Goal: Task Accomplishment & Management: Complete application form

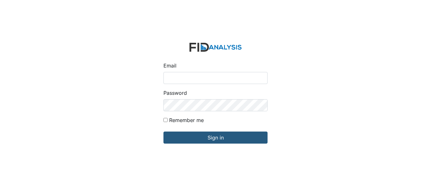
click at [179, 74] on input "Email" at bounding box center [215, 78] width 104 height 12
type input "[EMAIL_ADDRESS][DOMAIN_NAME]"
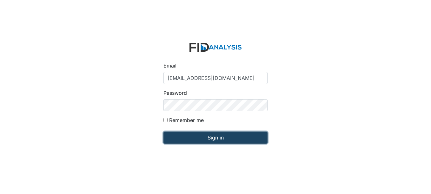
click at [223, 138] on input "Sign in" at bounding box center [215, 138] width 104 height 12
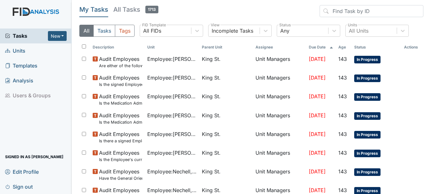
click at [19, 52] on span "Units" at bounding box center [15, 51] width 20 height 10
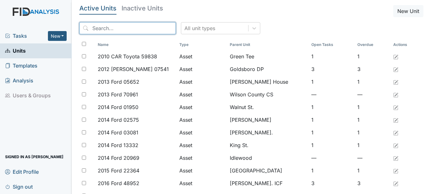
click at [127, 27] on input "search" at bounding box center [127, 28] width 96 height 12
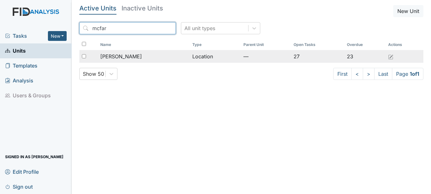
type input "mcfar"
click at [124, 56] on span "McFarland" at bounding box center [121, 57] width 42 height 8
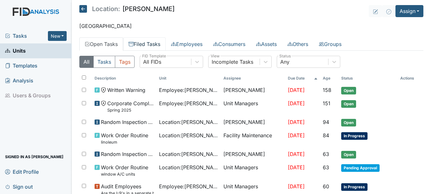
click at [154, 43] on link "Filed Tasks" at bounding box center [144, 43] width 42 height 13
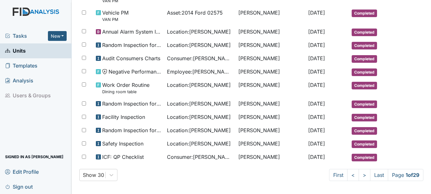
scroll to position [343, 0]
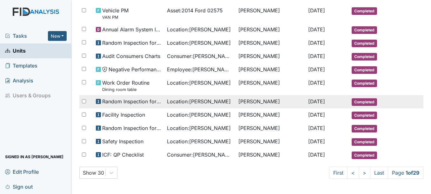
click at [317, 100] on span "[DATE]" at bounding box center [316, 101] width 17 height 6
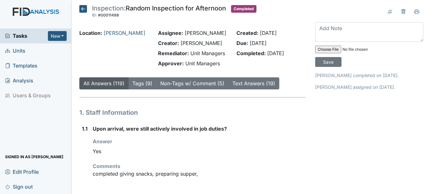
click at [84, 8] on icon at bounding box center [83, 9] width 8 height 8
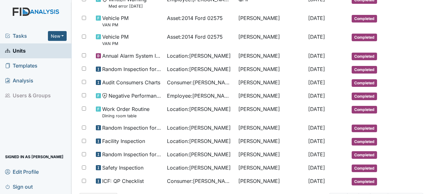
scroll to position [343, 0]
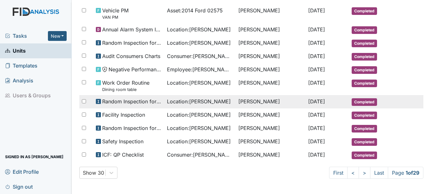
click at [310, 100] on span "Sep 1, 2025" at bounding box center [316, 101] width 17 height 6
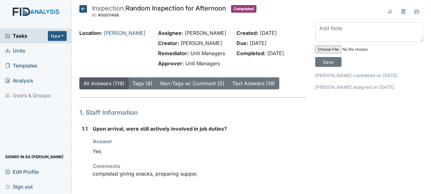
click at [82, 9] on icon at bounding box center [83, 9] width 8 height 8
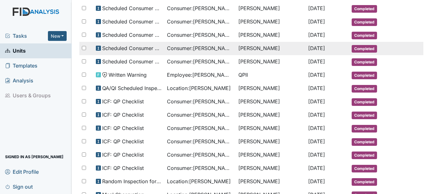
scroll to position [127, 0]
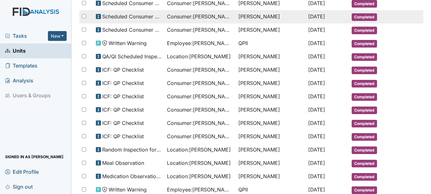
click at [309, 148] on span "[DATE]" at bounding box center [316, 149] width 17 height 6
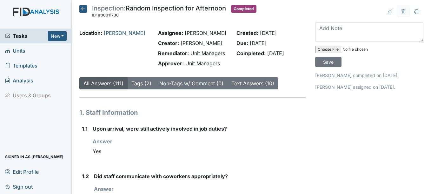
click at [82, 9] on icon at bounding box center [83, 9] width 8 height 8
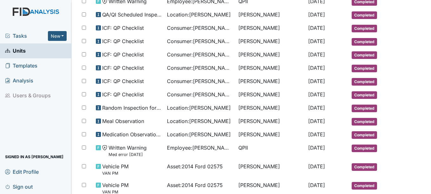
scroll to position [159, 0]
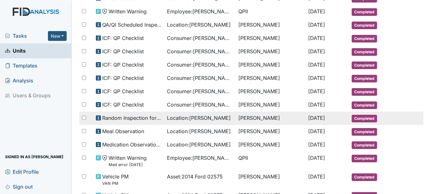
click at [315, 117] on span "Sep 25, 2025" at bounding box center [316, 118] width 17 height 6
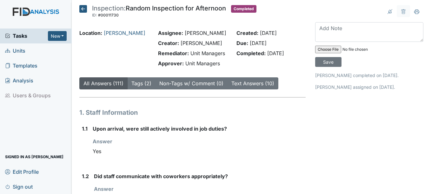
click at [83, 8] on icon at bounding box center [83, 9] width 8 height 8
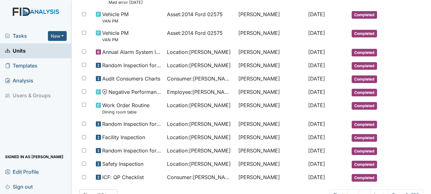
scroll to position [343, 0]
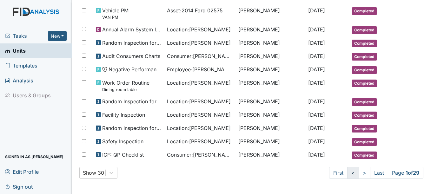
click at [347, 172] on link "<" at bounding box center [353, 173] width 12 height 12
click at [357, 173] on link ">" at bounding box center [363, 173] width 12 height 12
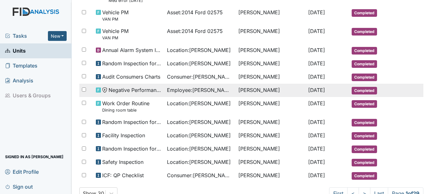
scroll to position [312, 0]
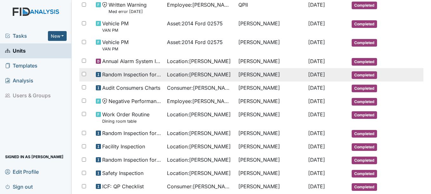
click at [311, 73] on span "[DATE]" at bounding box center [316, 74] width 17 height 6
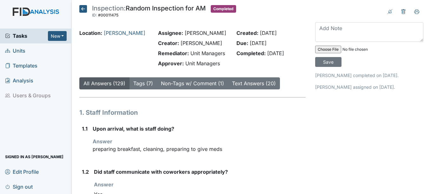
click at [83, 8] on icon at bounding box center [83, 9] width 8 height 8
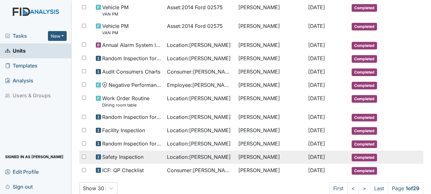
scroll to position [343, 0]
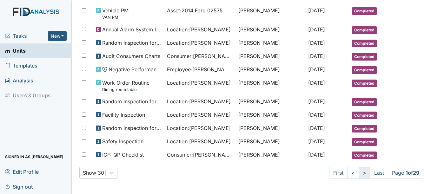
click at [358, 172] on link ">" at bounding box center [364, 173] width 12 height 12
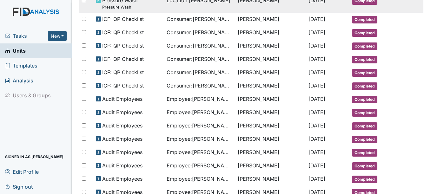
scroll to position [327, 0]
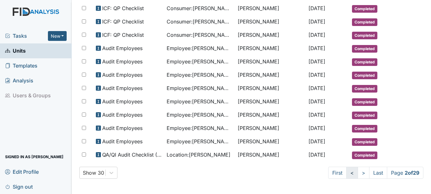
click at [346, 173] on link "<" at bounding box center [352, 173] width 12 height 12
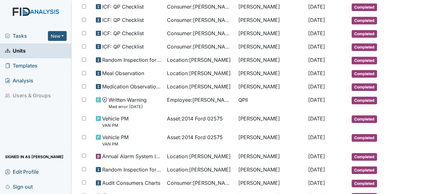
scroll to position [343, 0]
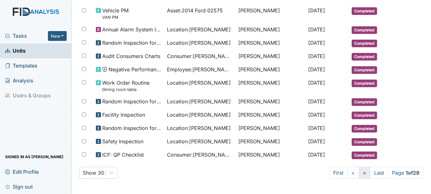
click at [358, 172] on link ">" at bounding box center [364, 173] width 12 height 12
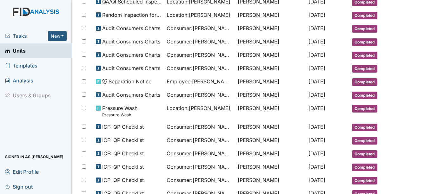
scroll to position [327, 0]
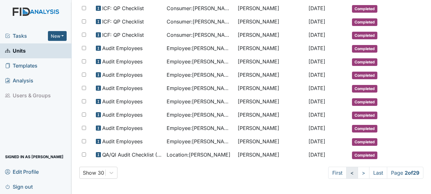
click at [346, 173] on link "<" at bounding box center [352, 173] width 12 height 12
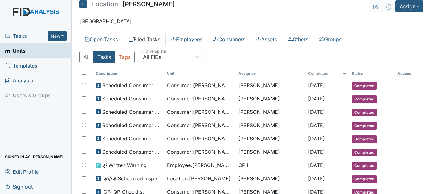
scroll to position [4, 0]
click at [416, 6] on button "Assign" at bounding box center [409, 7] width 28 height 12
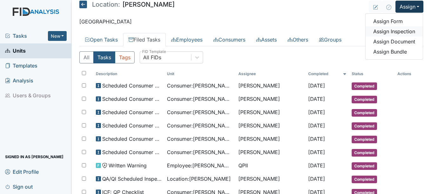
click at [401, 29] on link "Assign Inspection" at bounding box center [393, 31] width 57 height 10
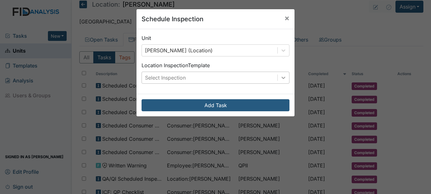
click at [281, 78] on icon at bounding box center [283, 78] width 6 height 6
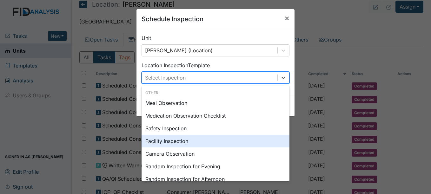
click at [172, 141] on div "Facility Inspection" at bounding box center [215, 141] width 148 height 13
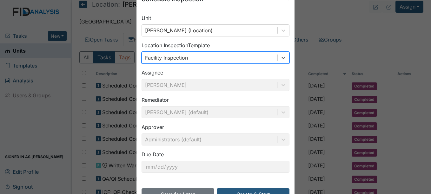
scroll to position [41, 0]
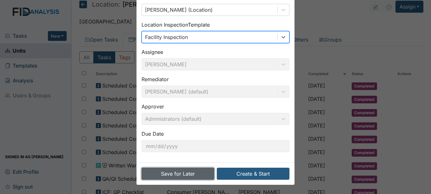
click at [190, 171] on button "Save for Later" at bounding box center [177, 174] width 73 height 12
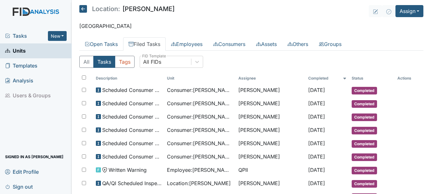
click at [24, 51] on span "Units" at bounding box center [15, 51] width 21 height 10
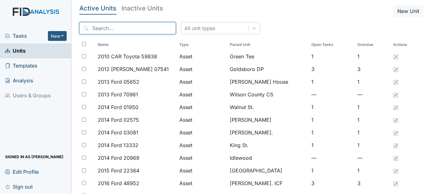
click at [126, 28] on input "search" at bounding box center [127, 28] width 96 height 12
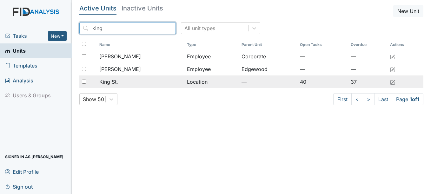
type input "king"
click at [109, 82] on span "King St." at bounding box center [108, 82] width 19 height 8
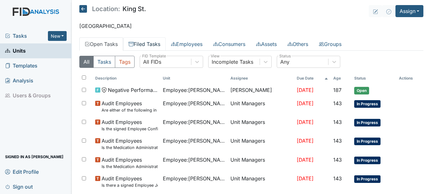
click at [154, 42] on link "Filed Tasks" at bounding box center [144, 43] width 42 height 13
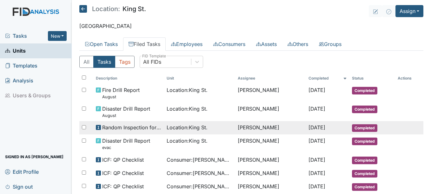
click at [361, 128] on span "Completed" at bounding box center [364, 128] width 25 height 8
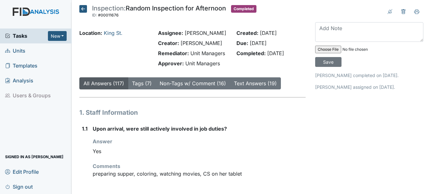
click at [84, 7] on icon at bounding box center [83, 9] width 8 height 8
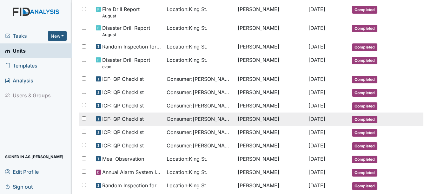
scroll to position [95, 0]
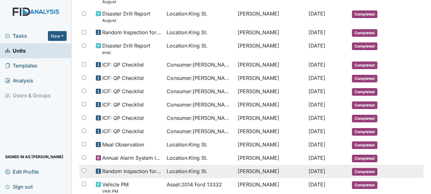
click at [364, 171] on span "Completed" at bounding box center [364, 172] width 25 height 8
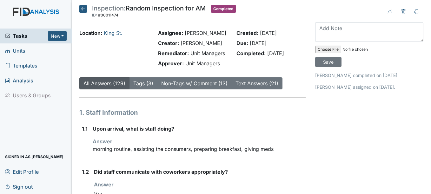
click at [83, 8] on icon at bounding box center [83, 9] width 8 height 8
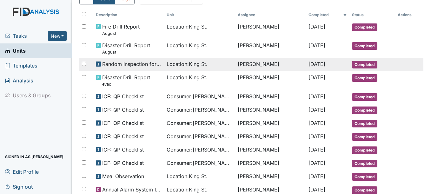
scroll to position [95, 0]
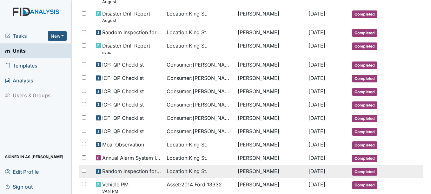
click at [365, 170] on span "Completed" at bounding box center [364, 172] width 25 height 8
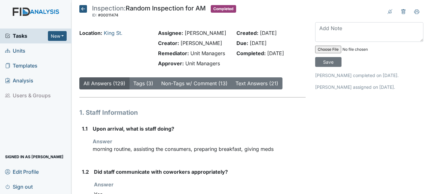
click at [84, 9] on icon at bounding box center [83, 9] width 8 height 8
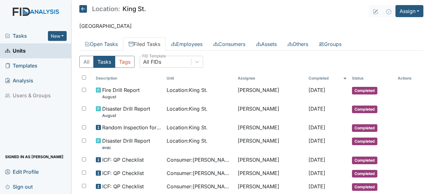
click at [85, 9] on icon at bounding box center [83, 9] width 8 height 8
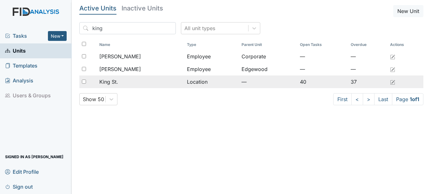
click at [118, 81] on span "King St." at bounding box center [108, 82] width 19 height 8
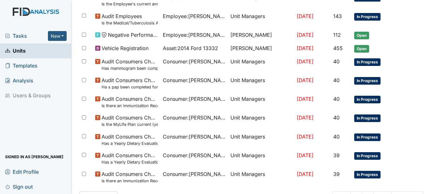
scroll to position [469, 0]
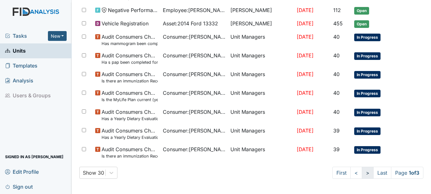
click at [361, 172] on link ">" at bounding box center [367, 173] width 12 height 12
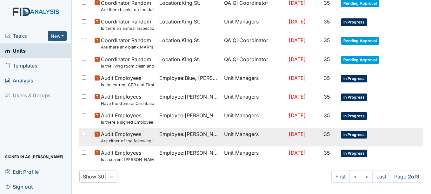
scroll to position [485, 0]
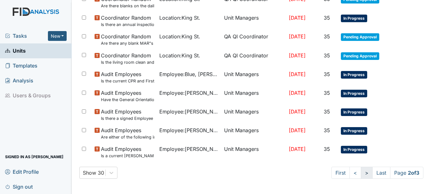
click at [361, 174] on link ">" at bounding box center [367, 173] width 12 height 12
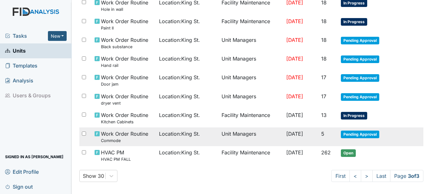
scroll to position [447, 0]
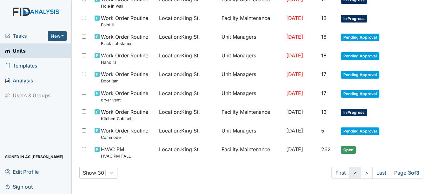
click at [349, 174] on link "<" at bounding box center [355, 173] width 12 height 12
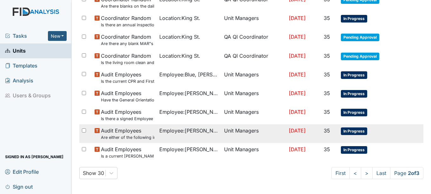
scroll to position [485, 0]
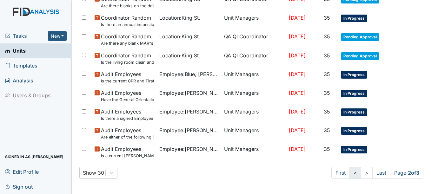
click at [349, 172] on link "<" at bounding box center [355, 173] width 12 height 12
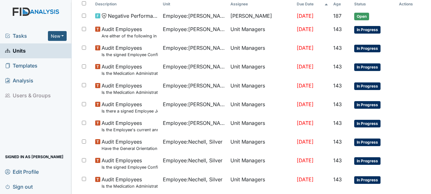
scroll to position [0, 0]
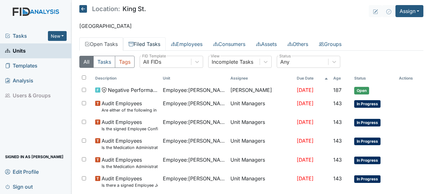
click at [156, 45] on link "Filed Tasks" at bounding box center [144, 43] width 42 height 13
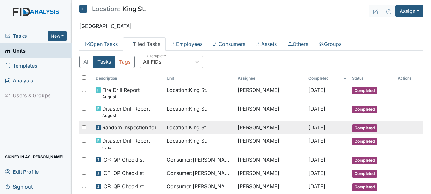
click at [260, 127] on td "[PERSON_NAME]" at bounding box center [270, 127] width 71 height 13
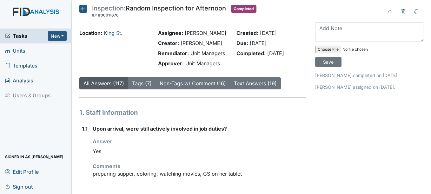
click at [84, 9] on icon at bounding box center [83, 9] width 8 height 8
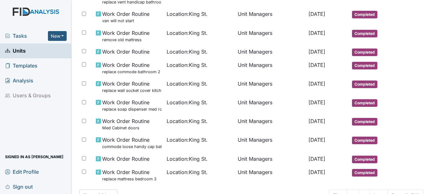
scroll to position [403, 0]
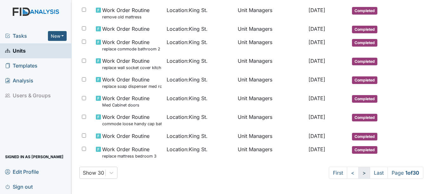
click at [358, 172] on link ">" at bounding box center [364, 173] width 12 height 12
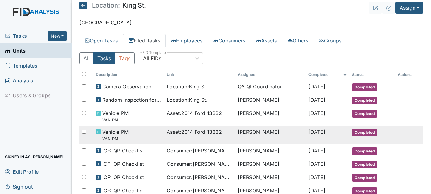
scroll to position [0, 0]
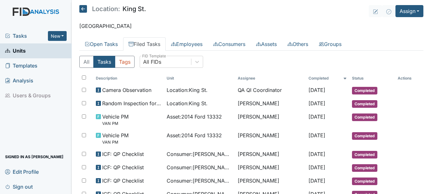
click at [149, 44] on link "Filed Tasks" at bounding box center [144, 43] width 42 height 13
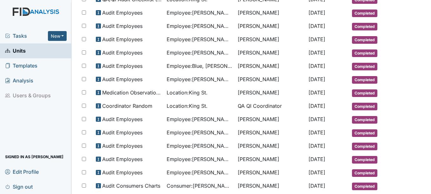
scroll to position [332, 0]
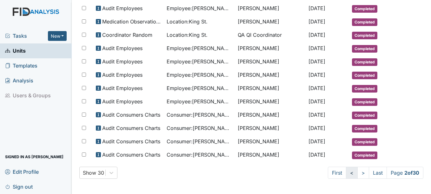
click at [346, 173] on link "<" at bounding box center [352, 173] width 12 height 12
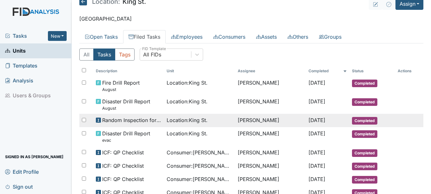
scroll to position [0, 0]
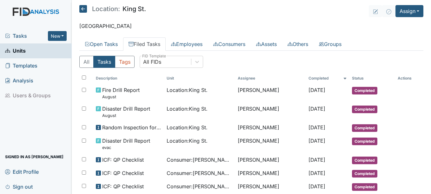
click at [22, 50] on span "Units" at bounding box center [15, 51] width 21 height 10
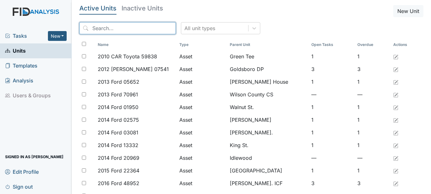
click at [126, 27] on input "search" at bounding box center [127, 28] width 96 height 12
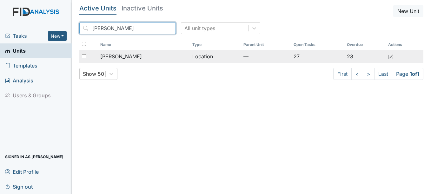
type input "[PERSON_NAME]"
click at [129, 57] on div "[PERSON_NAME]" at bounding box center [143, 57] width 87 height 8
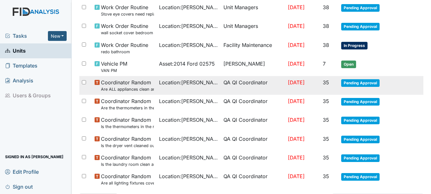
scroll to position [469, 0]
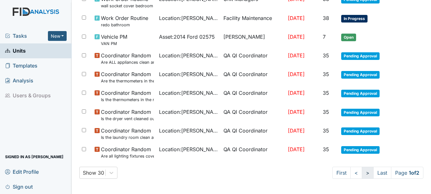
click at [361, 172] on link ">" at bounding box center [367, 173] width 12 height 12
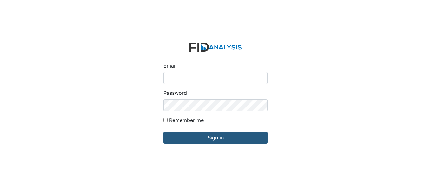
click at [181, 76] on input "Email" at bounding box center [215, 78] width 104 height 12
type input "[EMAIL_ADDRESS][DOMAIN_NAME]"
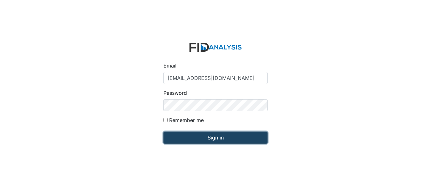
click at [217, 137] on input "Sign in" at bounding box center [215, 138] width 104 height 12
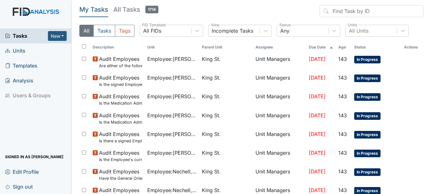
click at [19, 50] on span "Units" at bounding box center [15, 51] width 20 height 10
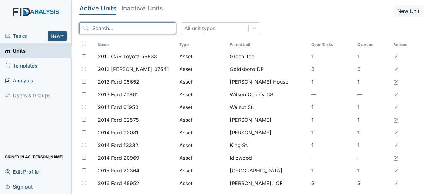
click at [120, 28] on input "search" at bounding box center [127, 28] width 96 height 12
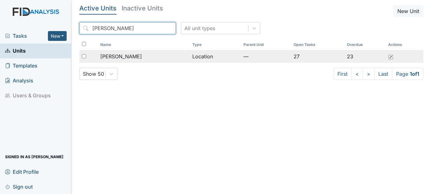
type input "[PERSON_NAME]"
click at [122, 55] on span "[PERSON_NAME]" at bounding box center [121, 57] width 42 height 8
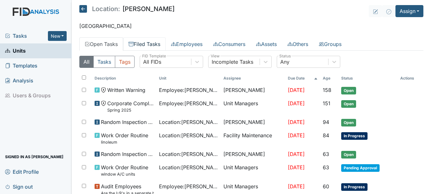
click at [156, 43] on link "Filed Tasks" at bounding box center [144, 43] width 42 height 13
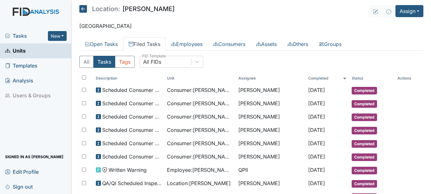
click at [84, 9] on icon at bounding box center [83, 9] width 8 height 8
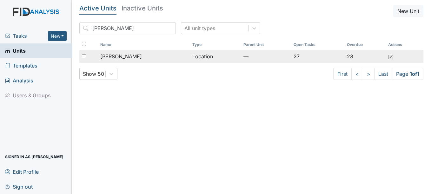
click at [115, 55] on span "[PERSON_NAME]" at bounding box center [121, 57] width 42 height 8
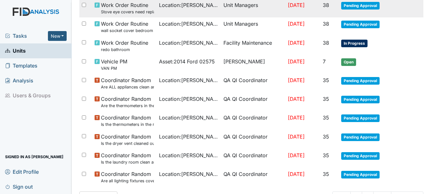
scroll to position [469, 0]
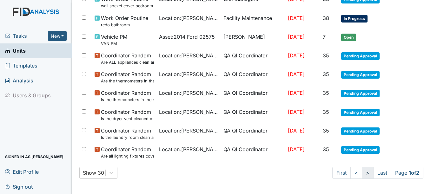
click at [361, 175] on link ">" at bounding box center [367, 173] width 12 height 12
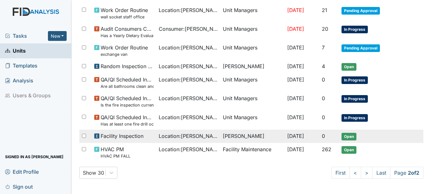
click at [348, 136] on span "Open" at bounding box center [348, 137] width 15 height 8
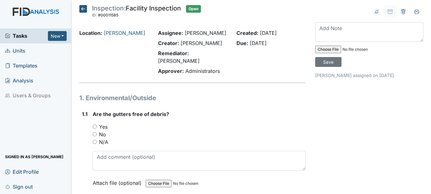
click at [95, 125] on input "Yes" at bounding box center [95, 127] width 4 height 4
radio input "true"
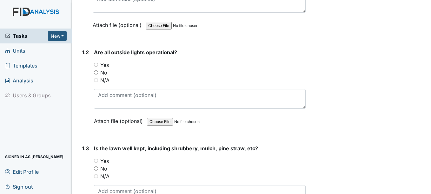
scroll to position [159, 0]
click at [96, 62] on input "Yes" at bounding box center [96, 64] width 4 height 4
radio input "true"
click at [97, 158] on input "Yes" at bounding box center [96, 160] width 4 height 4
radio input "true"
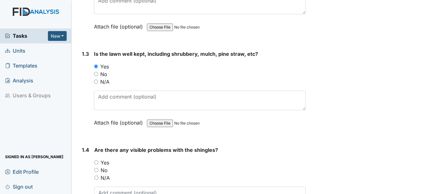
scroll to position [254, 0]
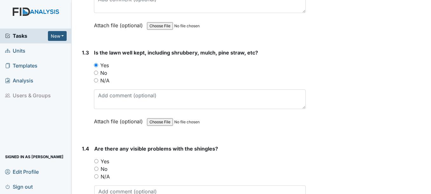
click at [96, 167] on input "No" at bounding box center [96, 169] width 4 height 4
radio input "true"
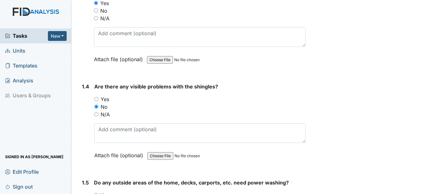
scroll to position [381, 0]
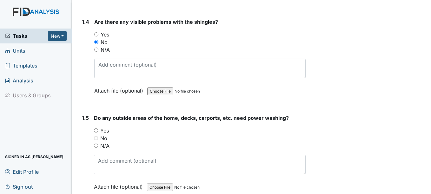
click at [98, 128] on input "Yes" at bounding box center [96, 130] width 4 height 4
radio input "true"
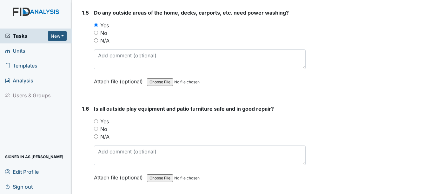
scroll to position [507, 0]
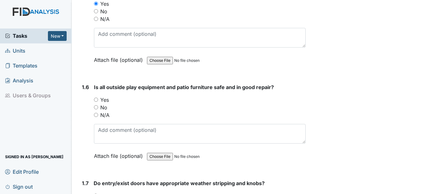
click at [97, 113] on input "N/A" at bounding box center [96, 115] width 4 height 4
radio input "true"
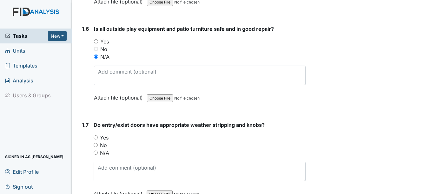
scroll to position [571, 0]
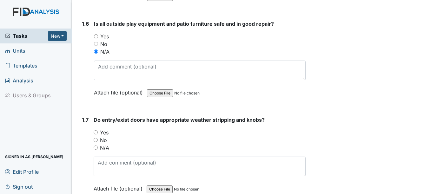
click at [96, 130] on input "Yes" at bounding box center [96, 132] width 4 height 4
radio input "true"
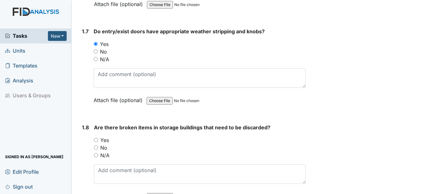
scroll to position [666, 0]
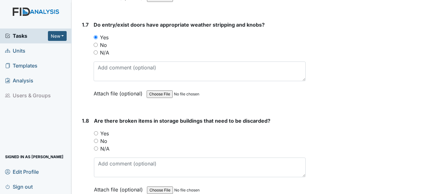
click at [96, 139] on input "No" at bounding box center [96, 141] width 4 height 4
radio input "true"
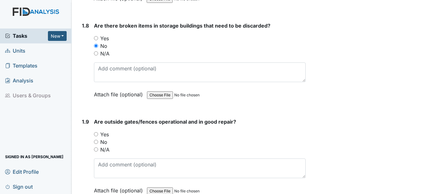
click at [96, 147] on input "N/A" at bounding box center [96, 149] width 4 height 4
radio input "true"
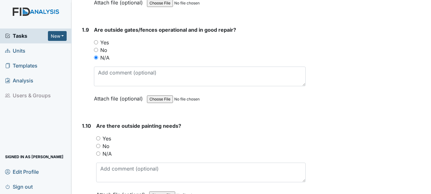
scroll to position [856, 0]
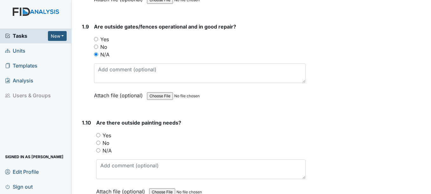
click at [99, 141] on input "No" at bounding box center [98, 143] width 4 height 4
radio input "true"
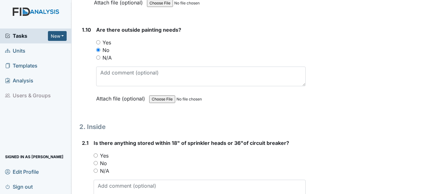
scroll to position [983, 0]
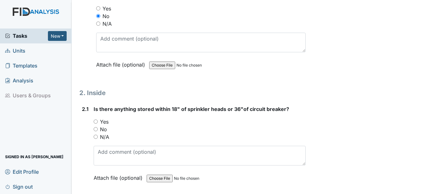
click at [95, 127] on input "No" at bounding box center [96, 129] width 4 height 4
radio input "true"
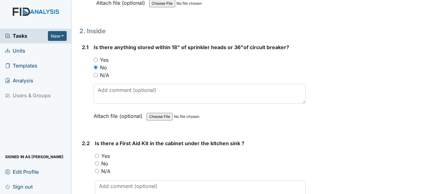
scroll to position [1046, 0]
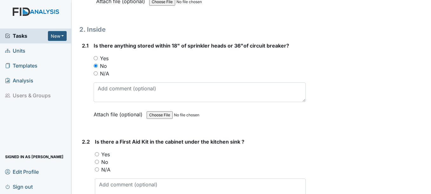
click at [96, 152] on input "Yes" at bounding box center [97, 154] width 4 height 4
radio input "true"
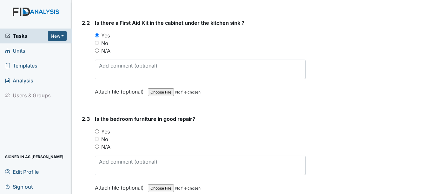
scroll to position [1173, 0]
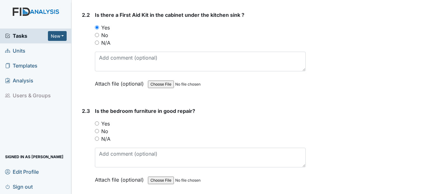
drag, startPoint x: 97, startPoint y: 123, endPoint x: 109, endPoint y: 138, distance: 19.4
click at [98, 129] on input "No" at bounding box center [97, 131] width 4 height 4
radio input "true"
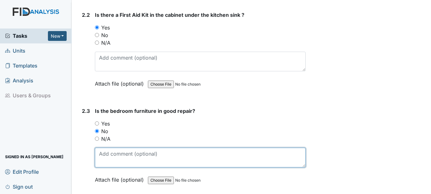
click at [105, 151] on textarea at bounding box center [200, 158] width 210 height 20
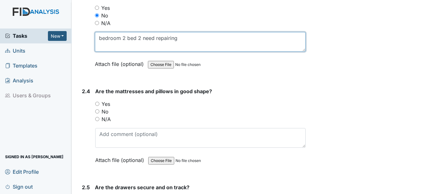
scroll to position [1300, 0]
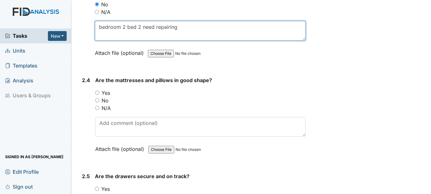
type textarea "bedroom 2 bed 2 need repairing"
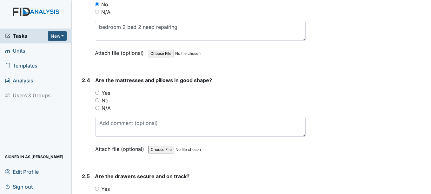
click at [97, 91] on input "Yes" at bounding box center [97, 93] width 4 height 4
radio input "true"
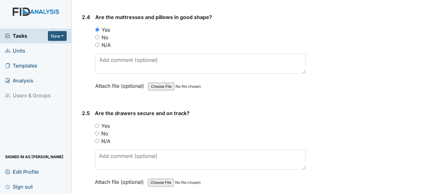
scroll to position [1363, 0]
click at [99, 123] on input "Yes" at bounding box center [97, 125] width 4 height 4
radio input "true"
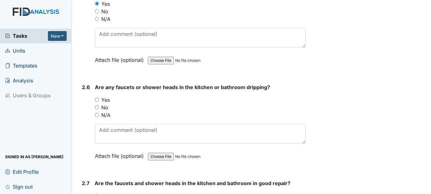
scroll to position [1490, 0]
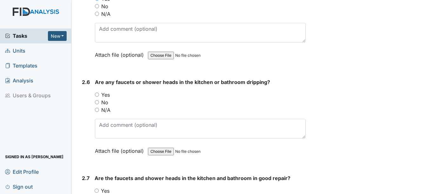
drag, startPoint x: 97, startPoint y: 87, endPoint x: 97, endPoint y: 92, distance: 5.4
click at [98, 93] on input "Yes" at bounding box center [97, 95] width 4 height 4
radio input "true"
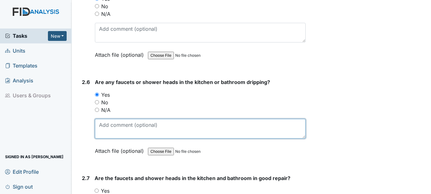
click at [109, 119] on textarea at bounding box center [200, 129] width 210 height 20
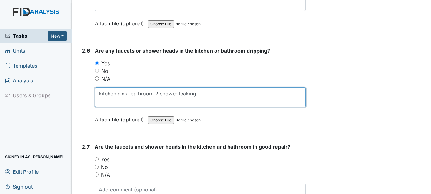
scroll to position [1522, 0]
type textarea "kitchen sink, bathroom 2 shower leaking"
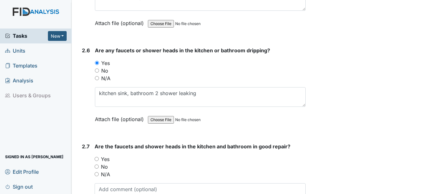
click at [97, 165] on input "No" at bounding box center [96, 167] width 4 height 4
radio input "true"
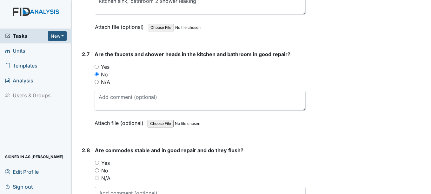
scroll to position [1617, 0]
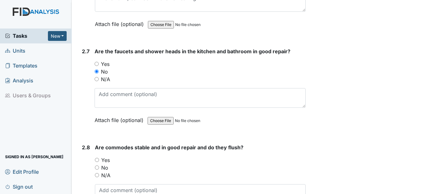
click at [98, 158] on input "Yes" at bounding box center [97, 160] width 4 height 4
radio input "true"
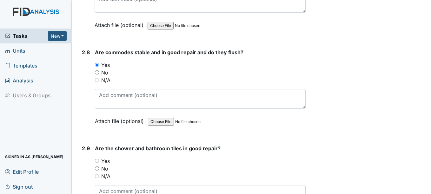
click at [98, 166] on input "No" at bounding box center [97, 168] width 4 height 4
radio input "true"
click at [98, 70] on input "No" at bounding box center [97, 72] width 4 height 4
radio input "true"
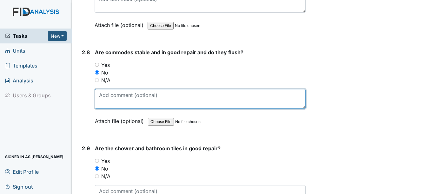
click at [107, 90] on textarea at bounding box center [200, 99] width 210 height 20
click at [145, 89] on textarea "h/c bathroom comode loose" at bounding box center [200, 99] width 210 height 20
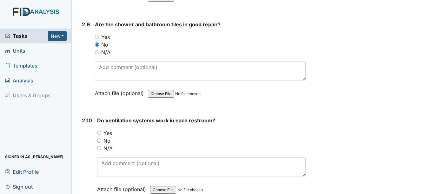
scroll to position [1839, 0]
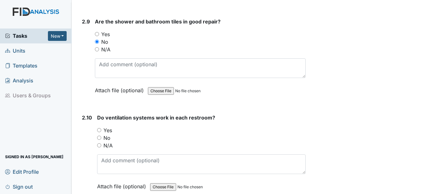
type textarea "h/c bathroom commode loose"
click at [100, 128] on input "Yes" at bounding box center [99, 130] width 4 height 4
radio input "true"
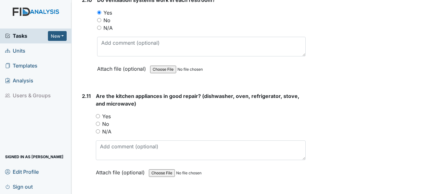
scroll to position [1966, 0]
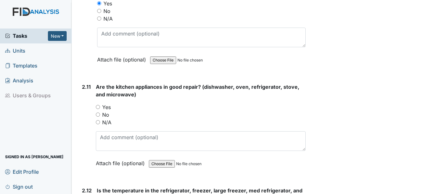
click at [98, 105] on input "Yes" at bounding box center [98, 107] width 4 height 4
radio input "true"
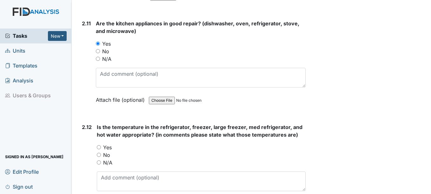
click at [99, 145] on input "Yes" at bounding box center [99, 147] width 4 height 4
radio input "true"
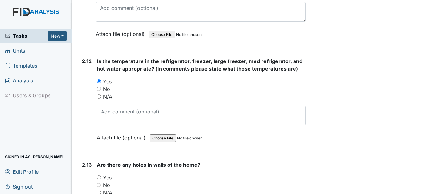
scroll to position [2124, 0]
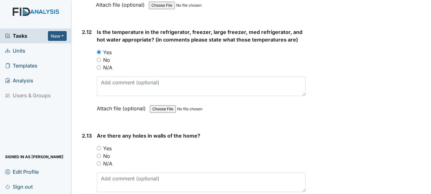
click at [100, 146] on input "Yes" at bounding box center [99, 148] width 4 height 4
radio input "true"
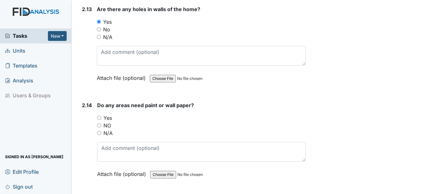
scroll to position [2251, 0]
click at [99, 115] on input "Yes" at bounding box center [99, 117] width 4 height 4
radio input "true"
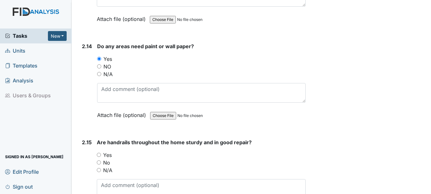
scroll to position [2346, 0]
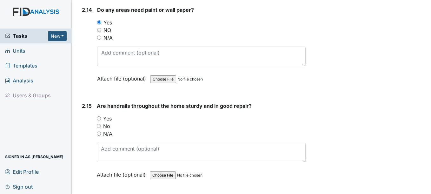
click at [100, 124] on input "No" at bounding box center [99, 126] width 4 height 4
radio input "true"
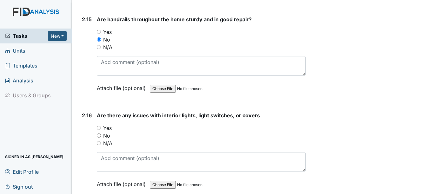
scroll to position [2442, 0]
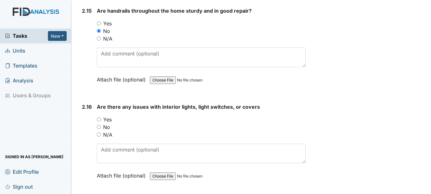
click at [99, 125] on input "No" at bounding box center [99, 127] width 4 height 4
radio input "true"
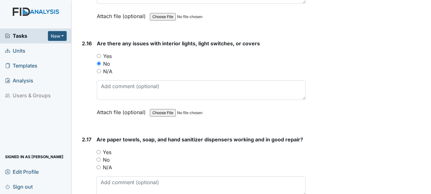
click at [100, 150] on input "Yes" at bounding box center [98, 152] width 4 height 4
radio input "true"
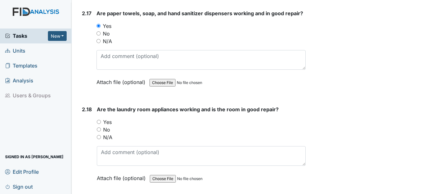
scroll to position [2632, 0]
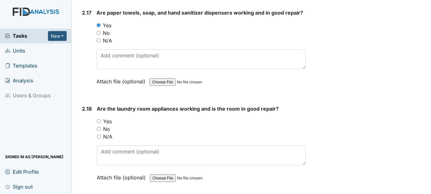
click at [99, 119] on input "Yes" at bounding box center [99, 121] width 4 height 4
radio input "true"
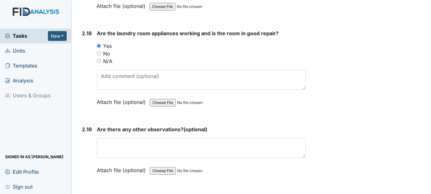
scroll to position [2727, 0]
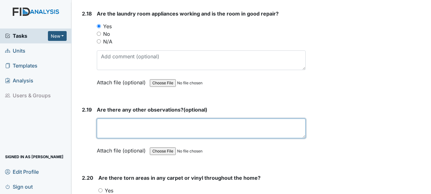
click at [127, 119] on textarea at bounding box center [201, 129] width 208 height 20
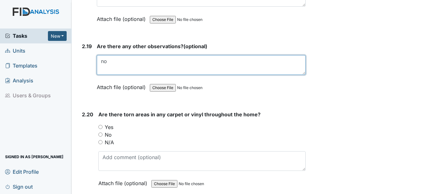
type textarea "no"
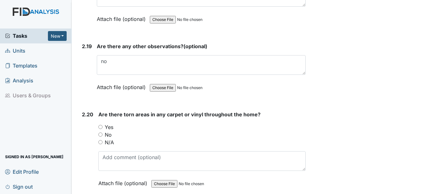
click at [101, 140] on input "N/A" at bounding box center [100, 142] width 4 height 4
radio input "true"
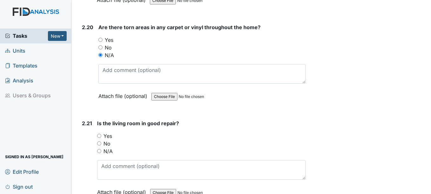
scroll to position [2885, 0]
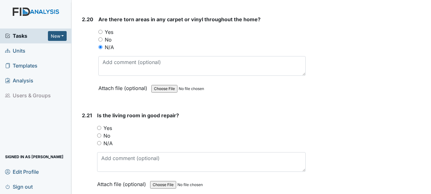
click at [100, 126] on input "Yes" at bounding box center [99, 128] width 4 height 4
radio input "true"
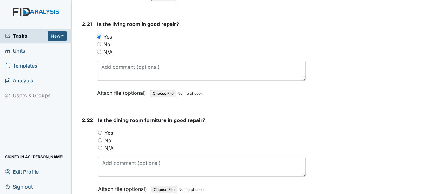
scroll to position [2981, 0]
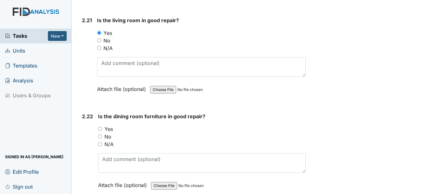
click at [101, 134] on input "No" at bounding box center [100, 136] width 4 height 4
radio input "true"
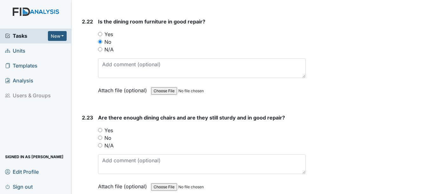
scroll to position [3076, 0]
click at [101, 128] on input "Yes" at bounding box center [100, 130] width 4 height 4
radio input "true"
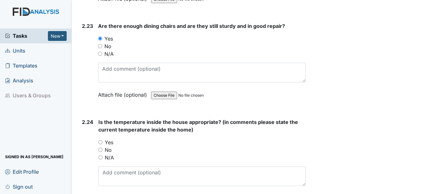
scroll to position [3171, 0]
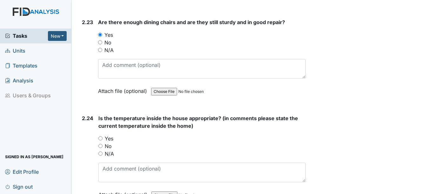
click at [101, 136] on input "Yes" at bounding box center [100, 138] width 4 height 4
radio input "true"
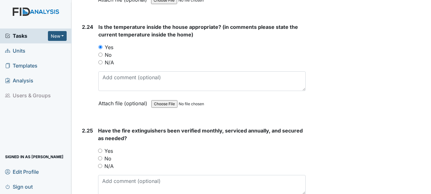
scroll to position [3266, 0]
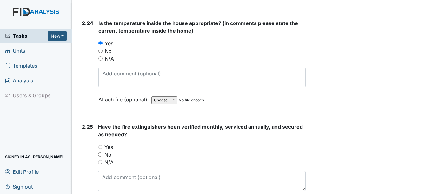
click at [100, 145] on input "Yes" at bounding box center [100, 147] width 4 height 4
radio input "true"
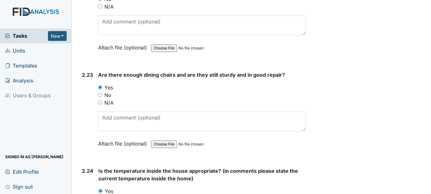
scroll to position [3118, 0]
click at [100, 93] on input "No" at bounding box center [100, 95] width 4 height 4
radio input "true"
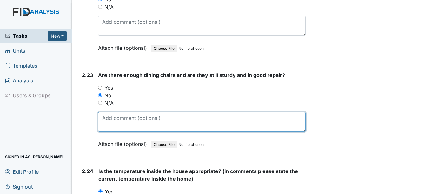
click at [107, 117] on textarea at bounding box center [201, 122] width 207 height 20
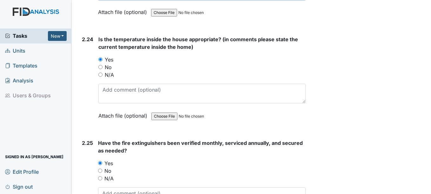
scroll to position [3308, 0]
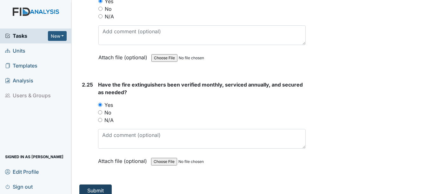
type textarea "need more chairs"
click at [103, 185] on button "Submit" at bounding box center [95, 191] width 32 height 12
